Goal: Share content: Share content

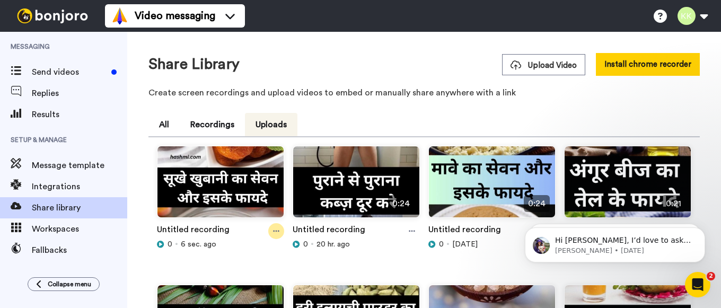
click at [276, 230] on icon at bounding box center [276, 230] width 6 height 7
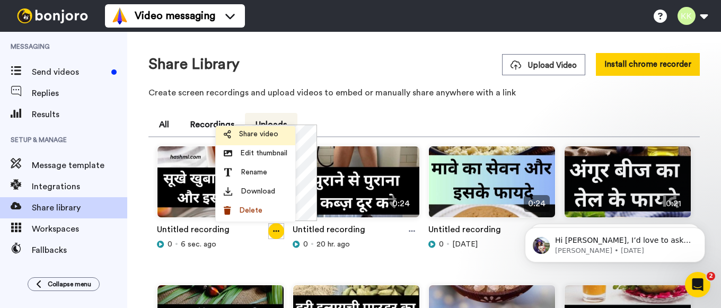
click at [269, 133] on span "Share video" at bounding box center [258, 134] width 39 height 11
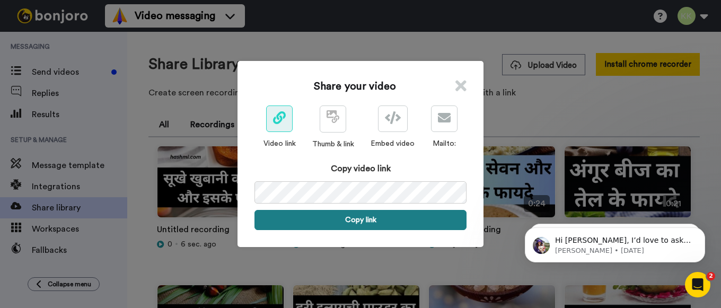
click at [367, 217] on button "Copy link" at bounding box center [361, 220] width 212 height 20
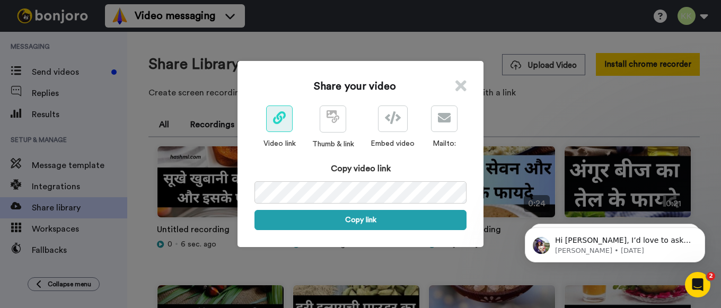
scroll to position [0, 51]
